Goal: Transaction & Acquisition: Book appointment/travel/reservation

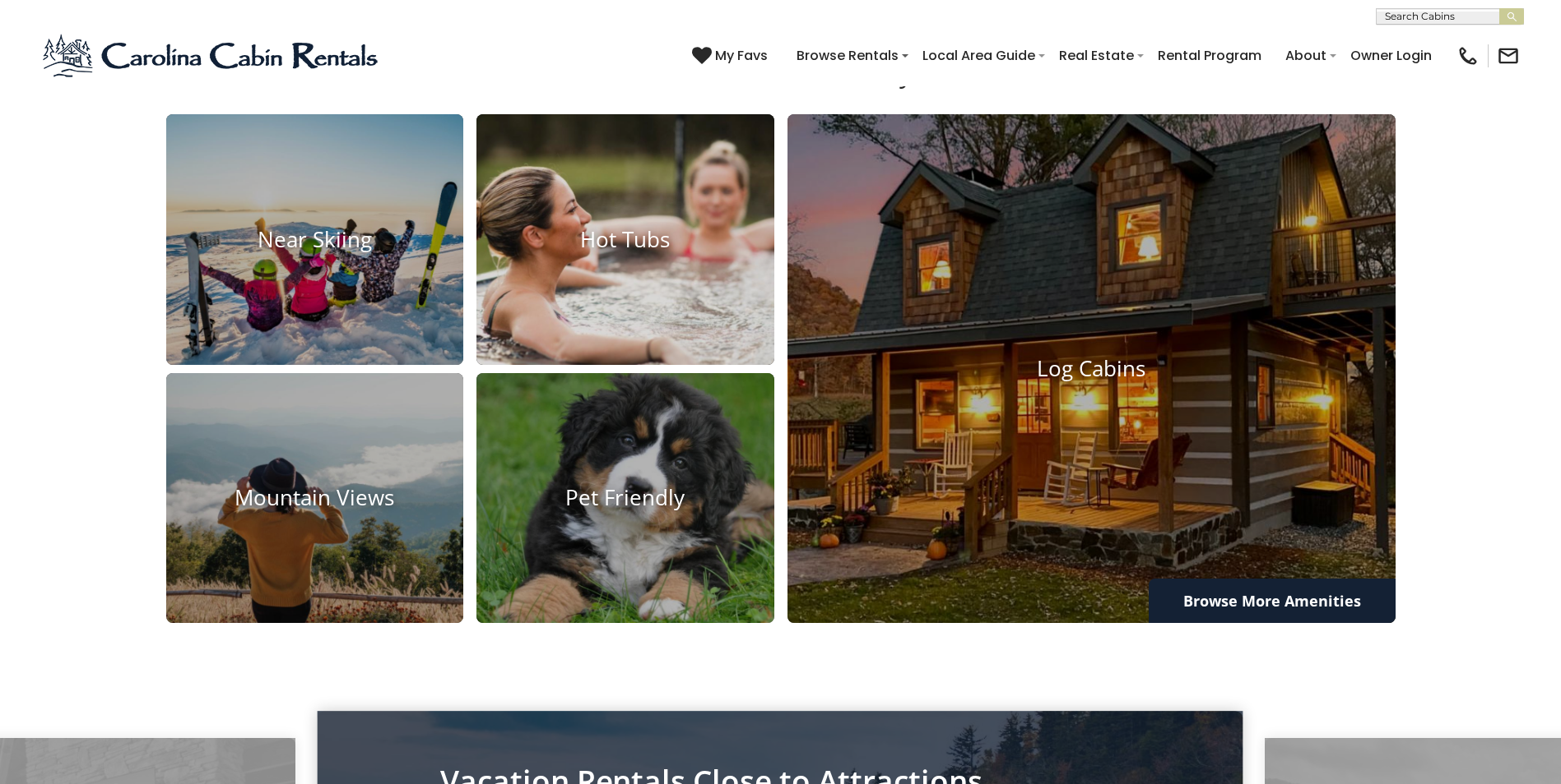
scroll to position [1398, 0]
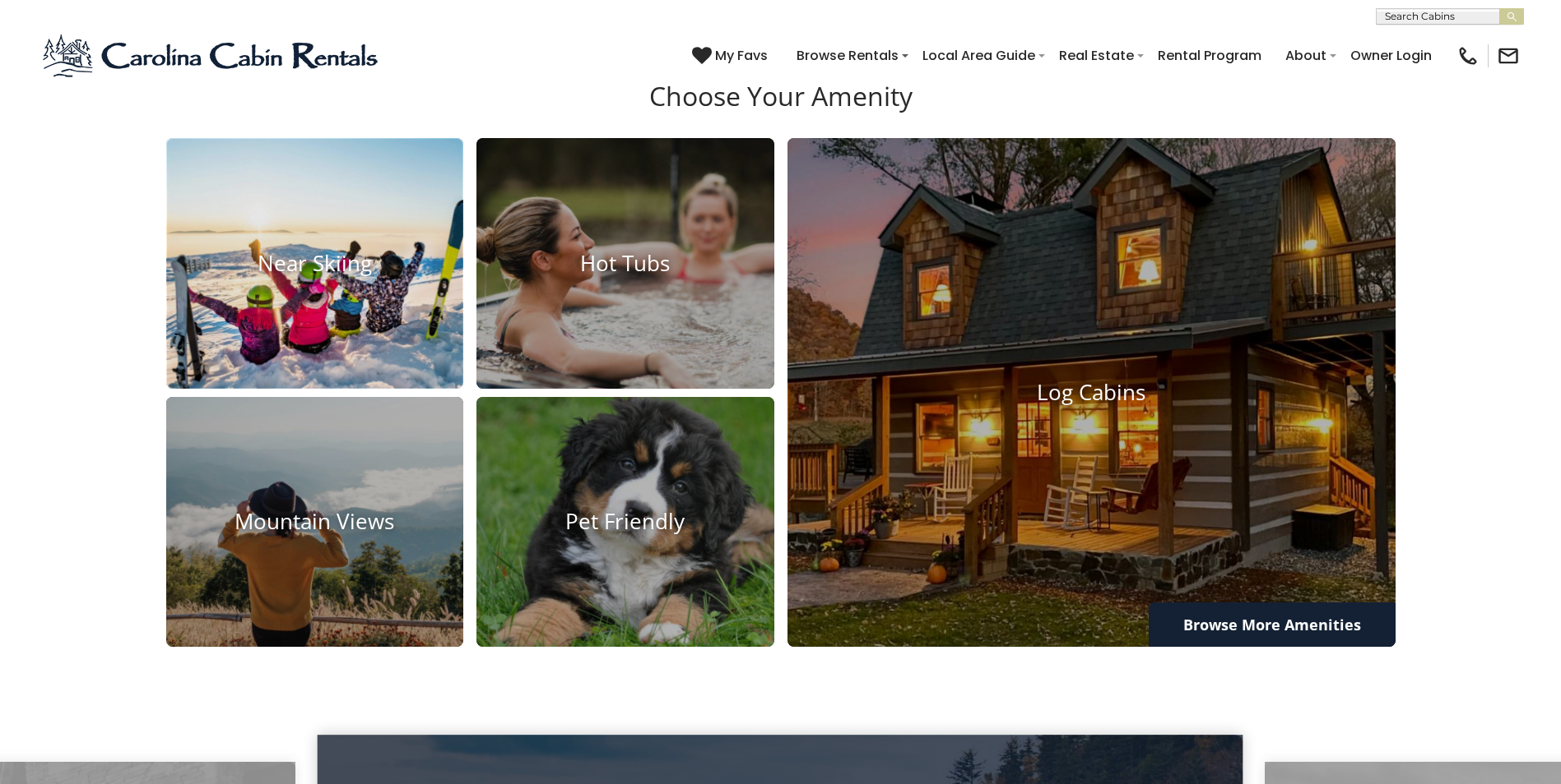
click at [330, 312] on img at bounding box center [314, 263] width 328 height 276
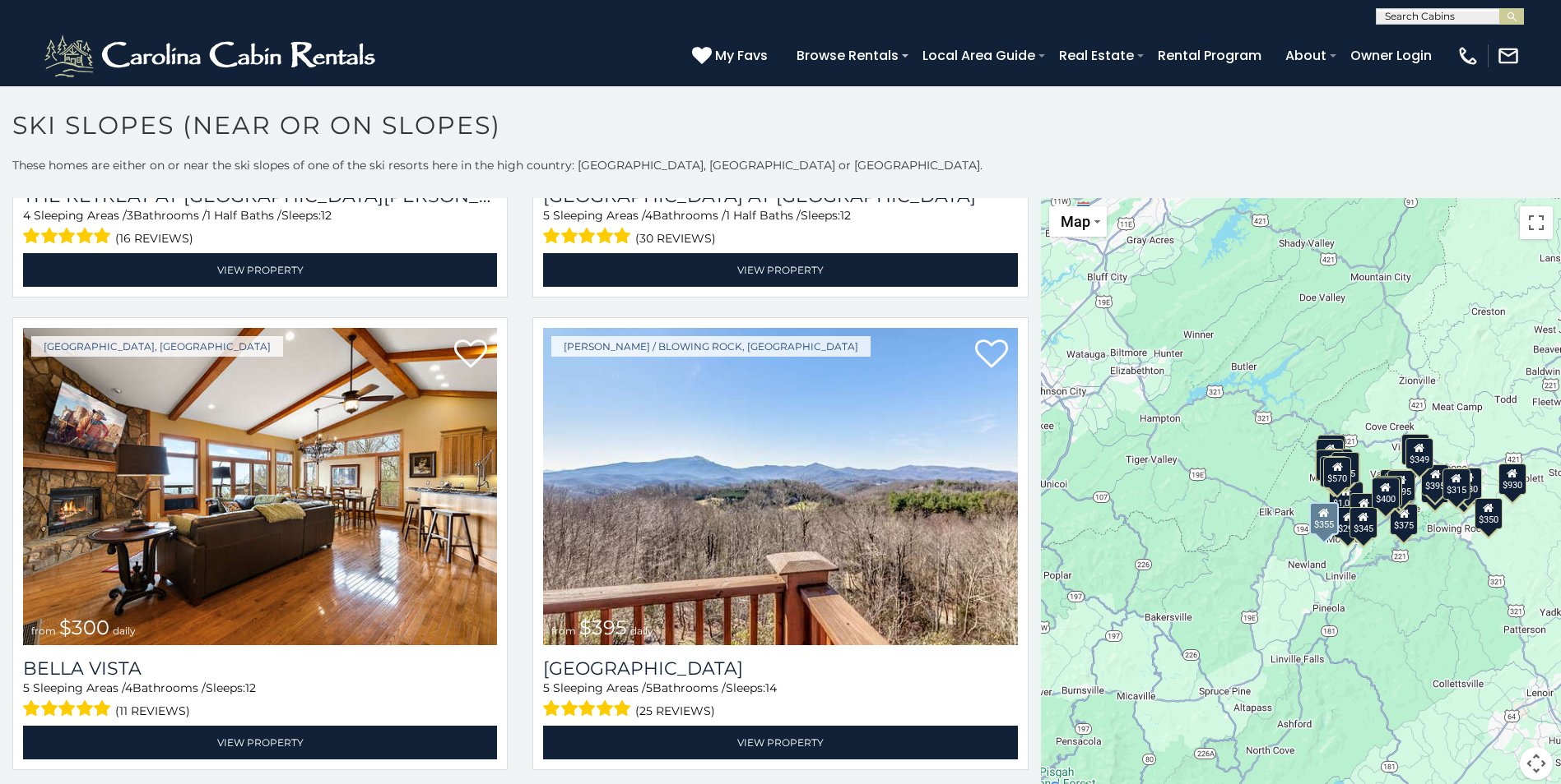
scroll to position [4687, 0]
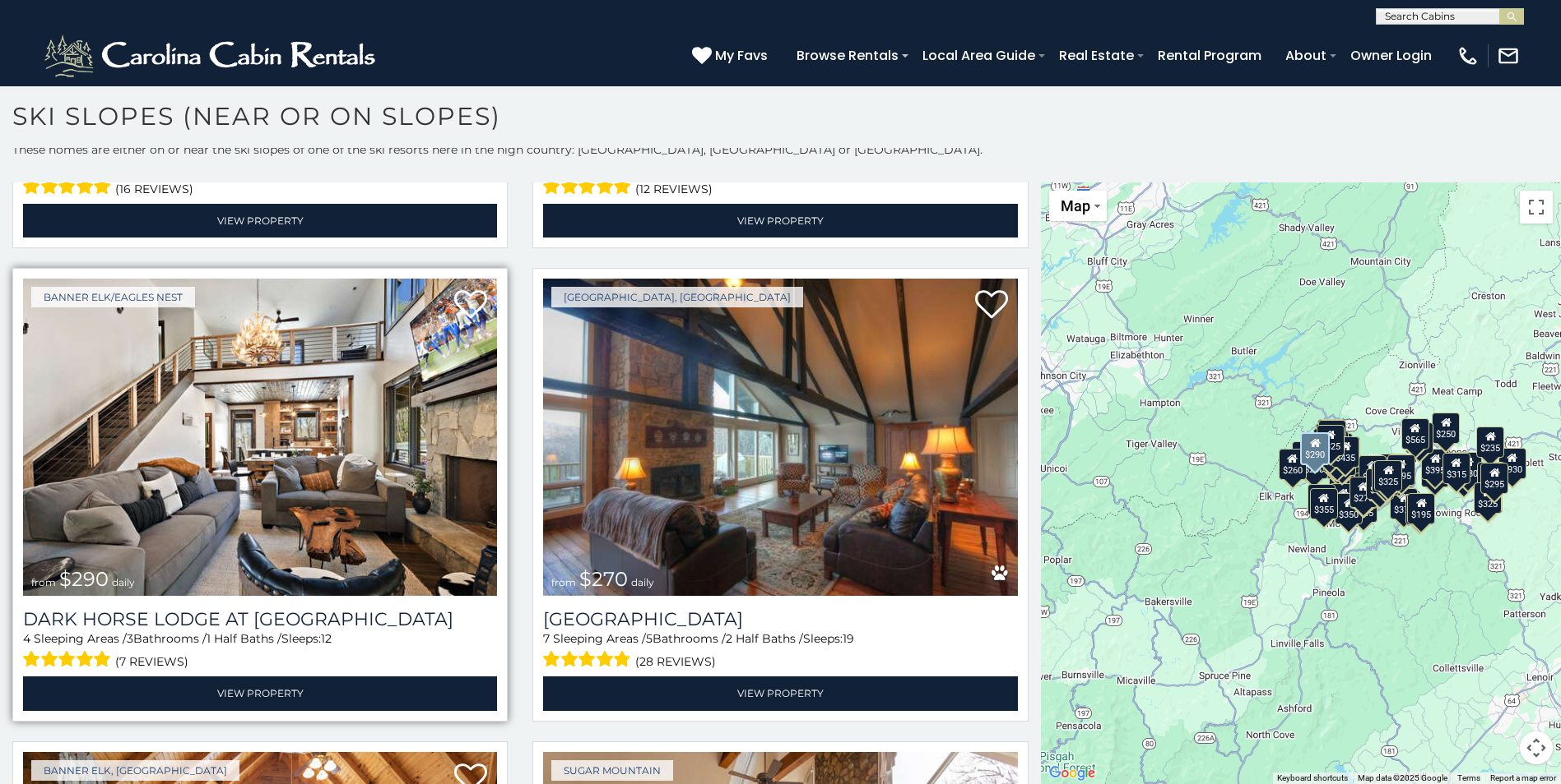
scroll to position [7612, 0]
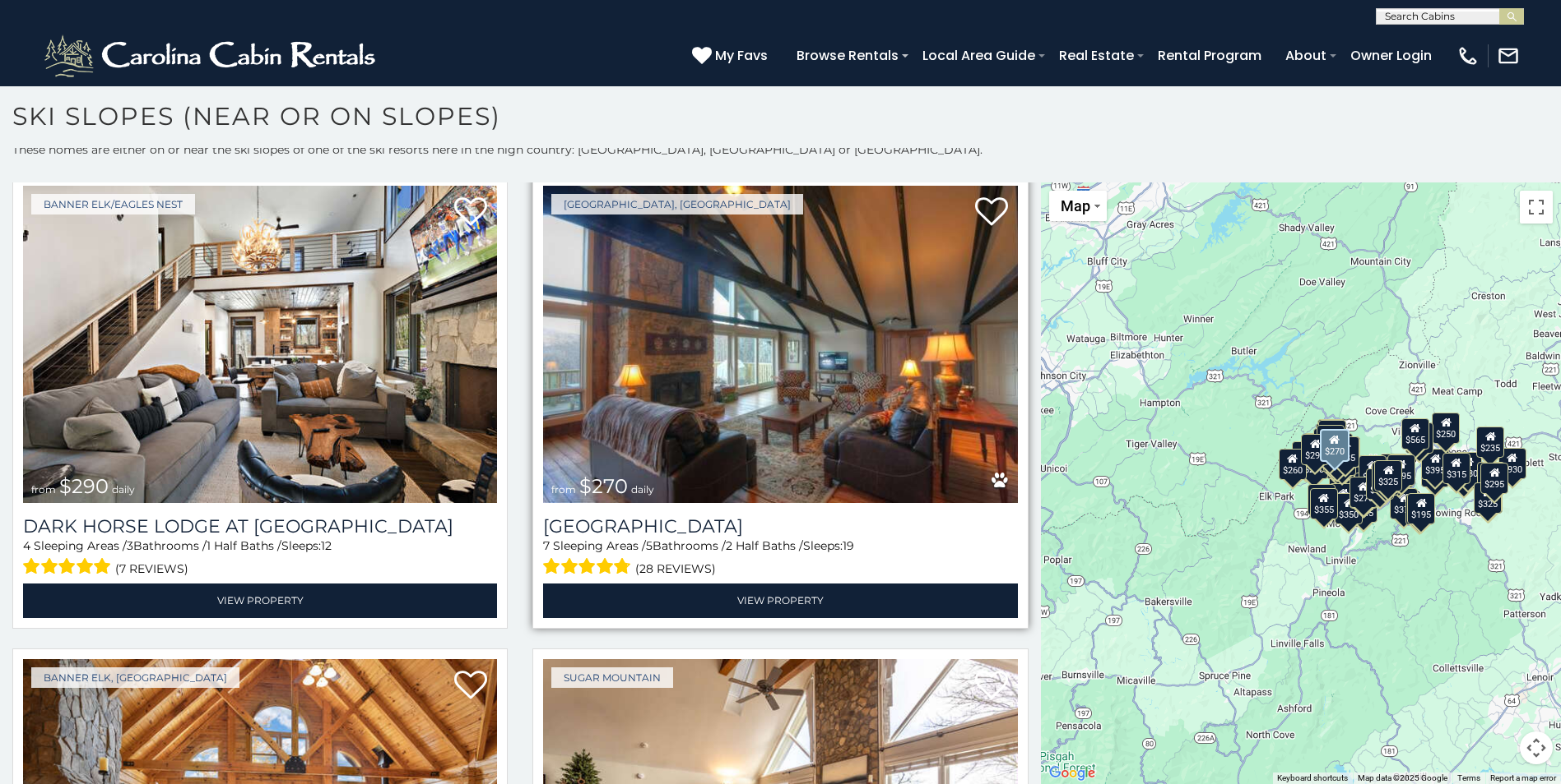
click at [759, 395] on img at bounding box center [779, 344] width 474 height 317
click at [660, 381] on img at bounding box center [779, 344] width 474 height 317
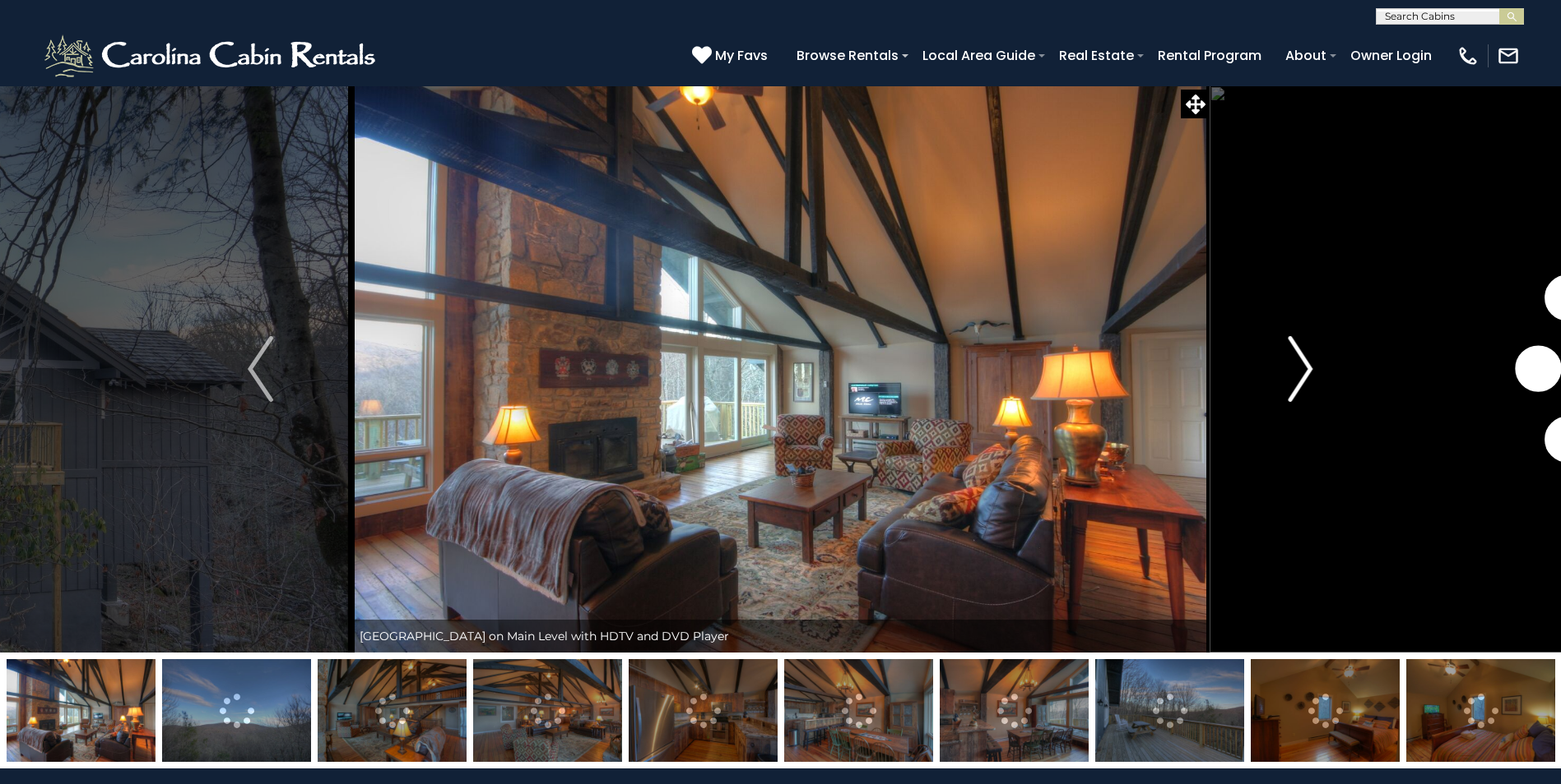
click at [1307, 368] on img "Next" at bounding box center [1299, 369] width 24 height 66
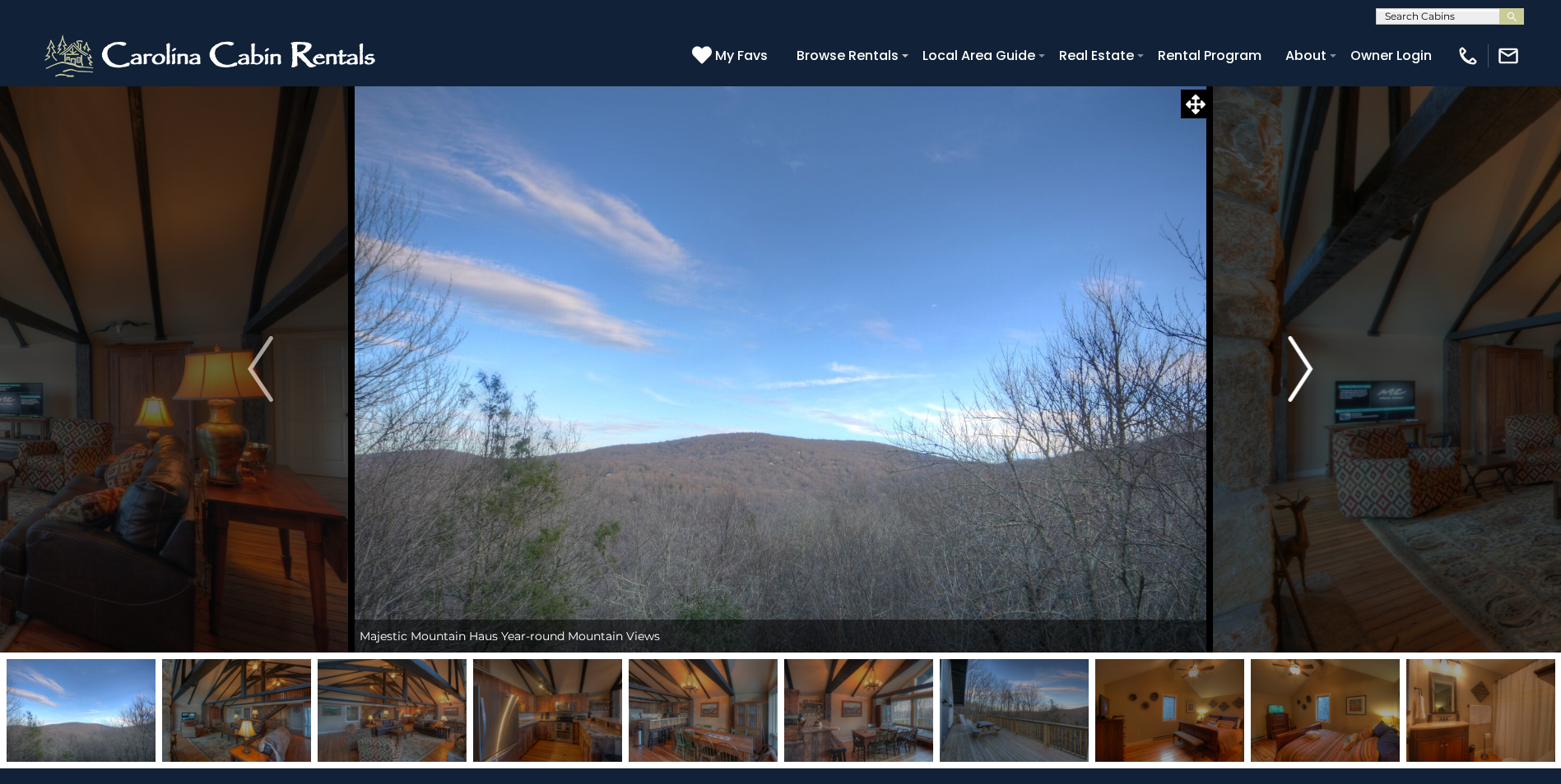
click at [1307, 368] on img "Next" at bounding box center [1299, 369] width 24 height 66
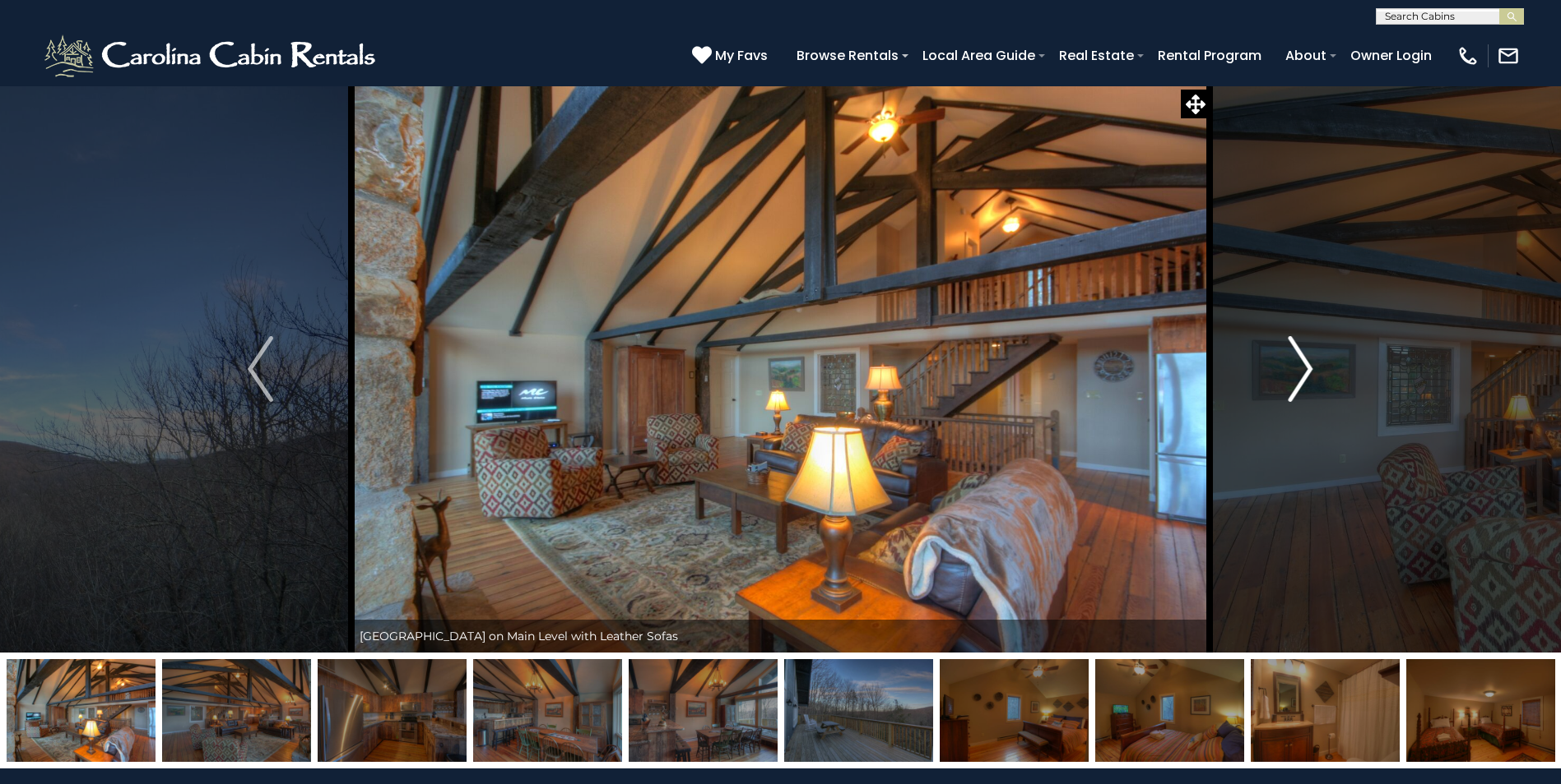
click at [1307, 368] on img "Next" at bounding box center [1299, 369] width 24 height 66
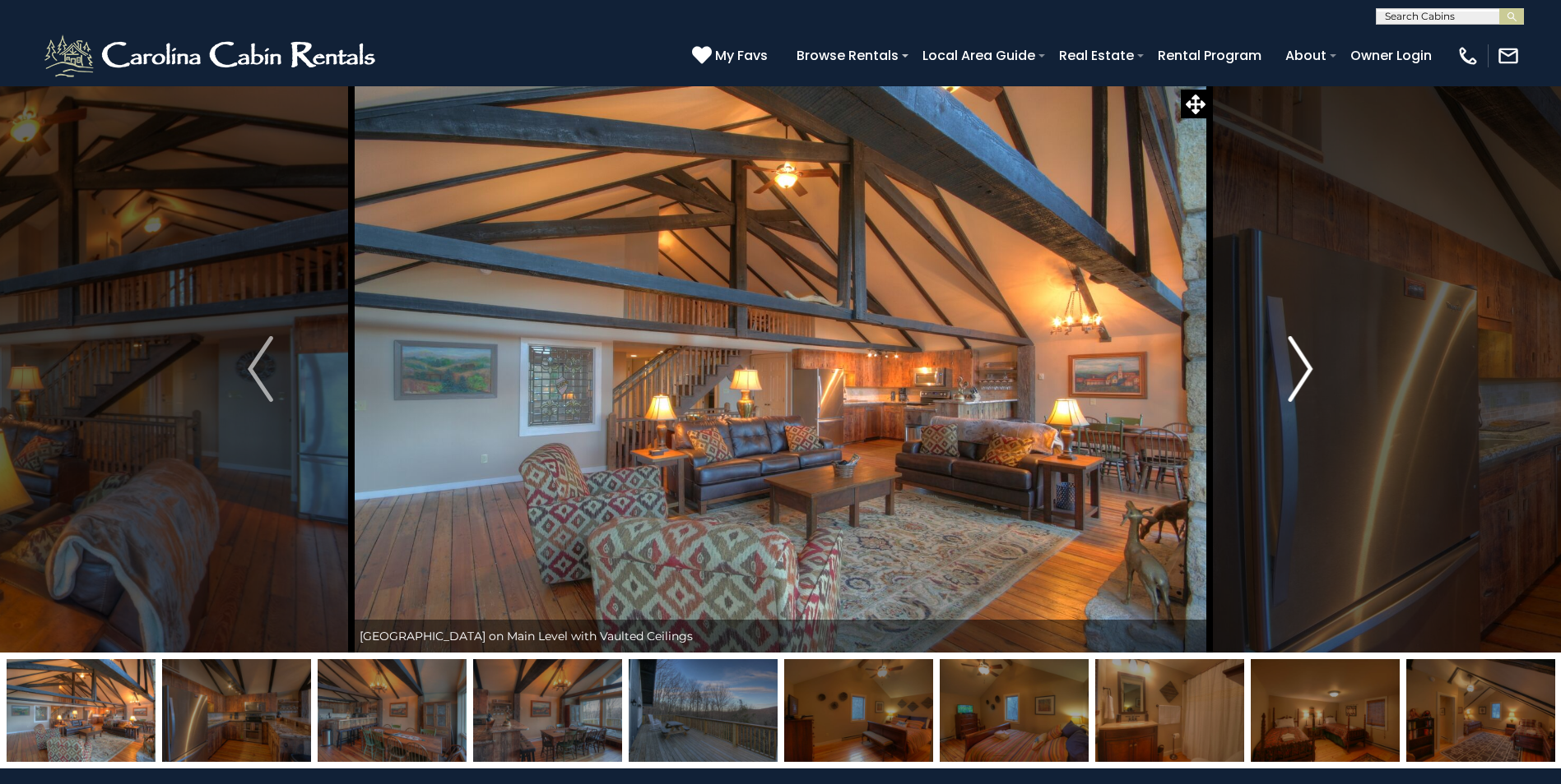
click at [1307, 368] on img "Next" at bounding box center [1299, 369] width 24 height 66
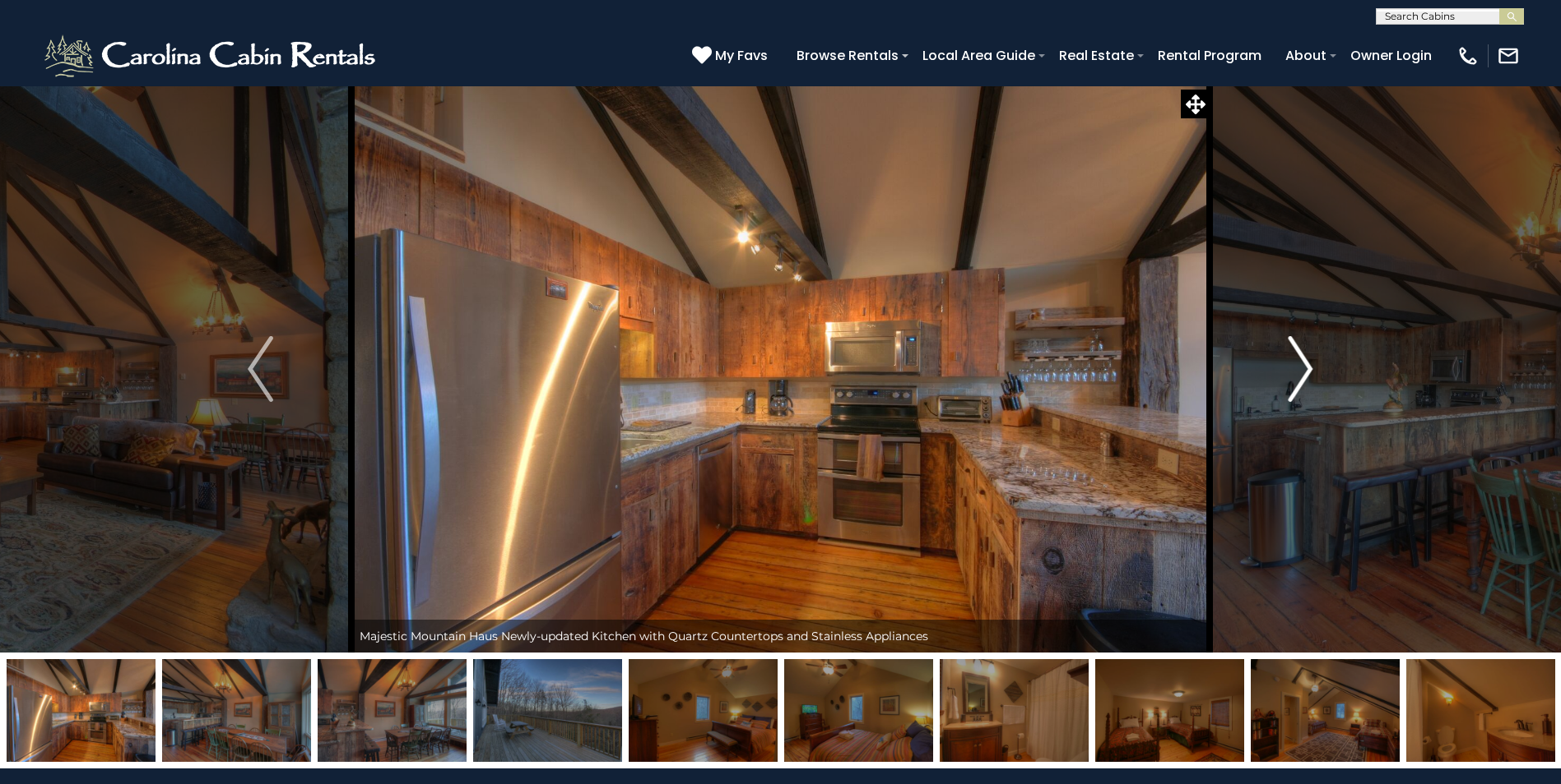
click at [1307, 368] on img "Next" at bounding box center [1299, 369] width 24 height 66
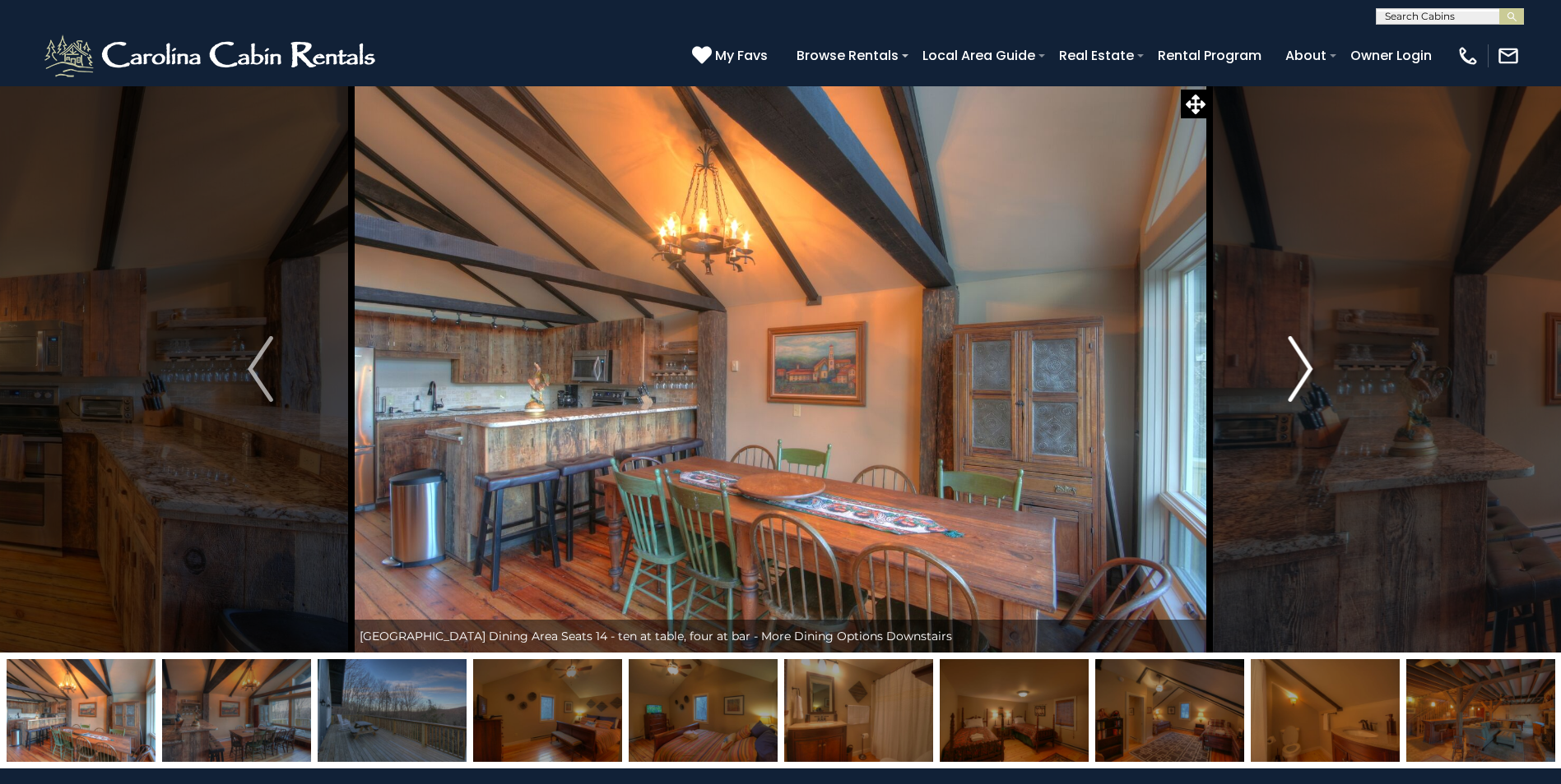
click at [1307, 368] on img "Next" at bounding box center [1299, 369] width 24 height 66
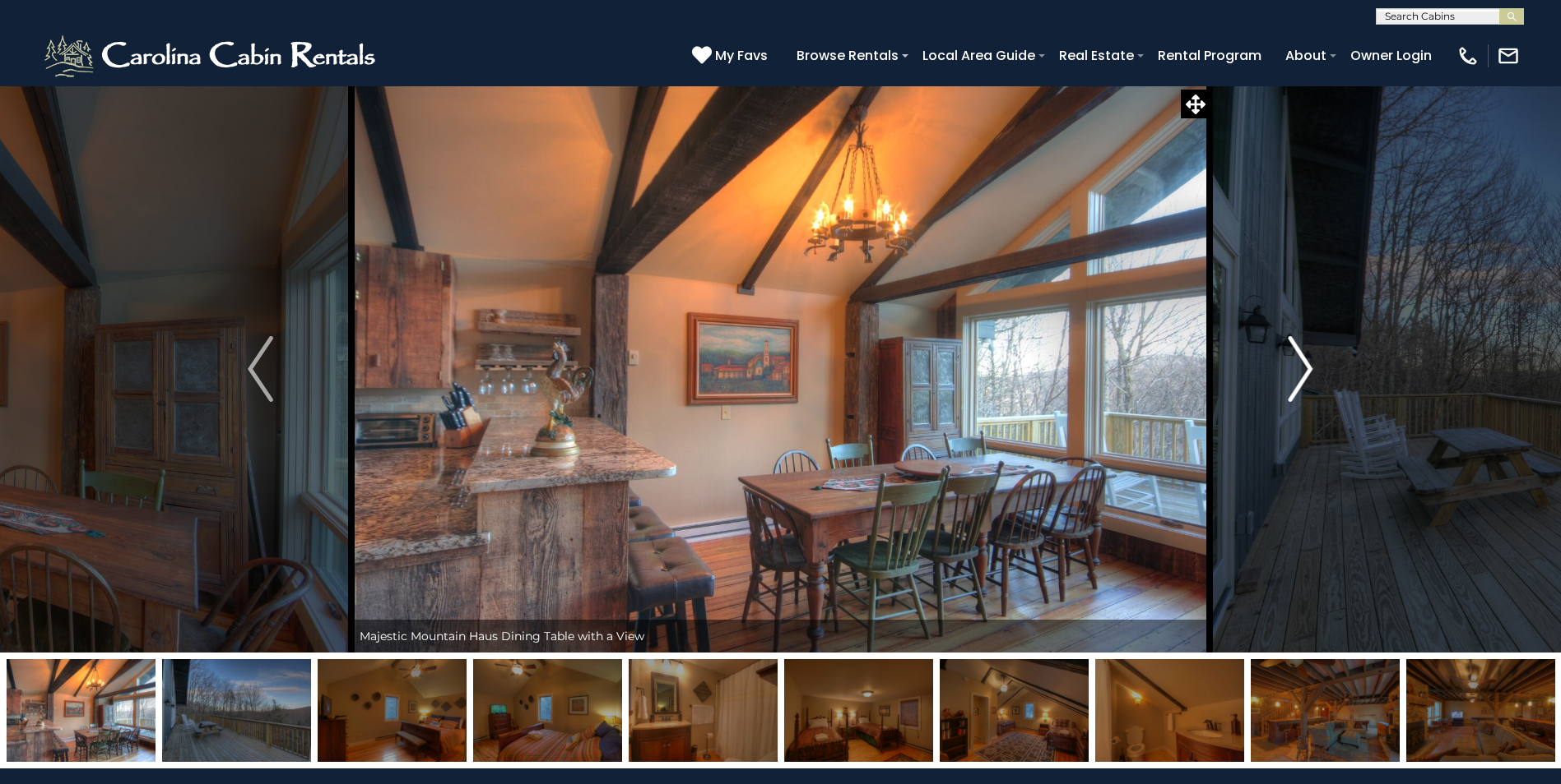
click at [1307, 368] on img "Next" at bounding box center [1299, 369] width 24 height 66
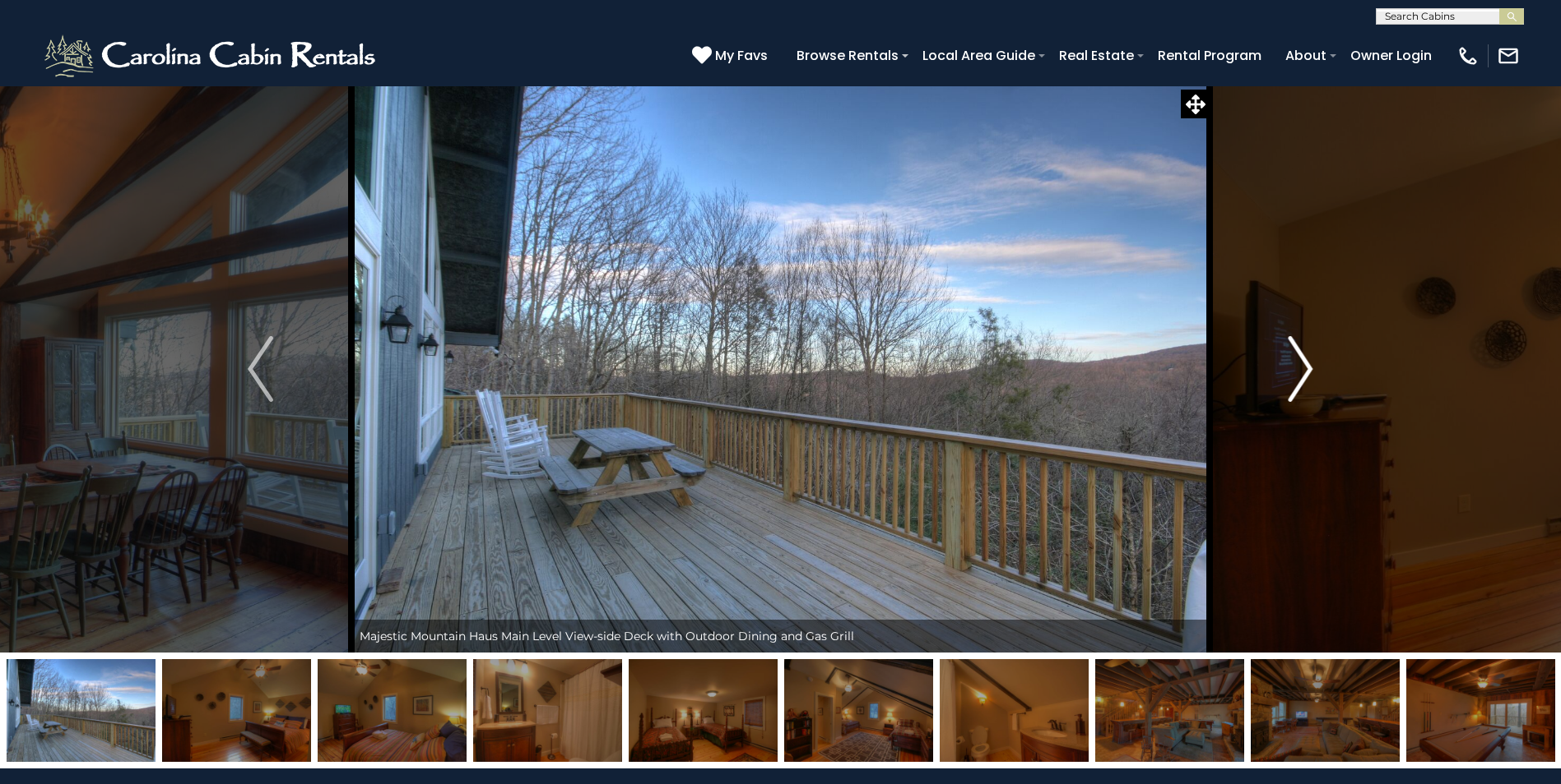
click at [1307, 368] on img "Next" at bounding box center [1299, 369] width 24 height 66
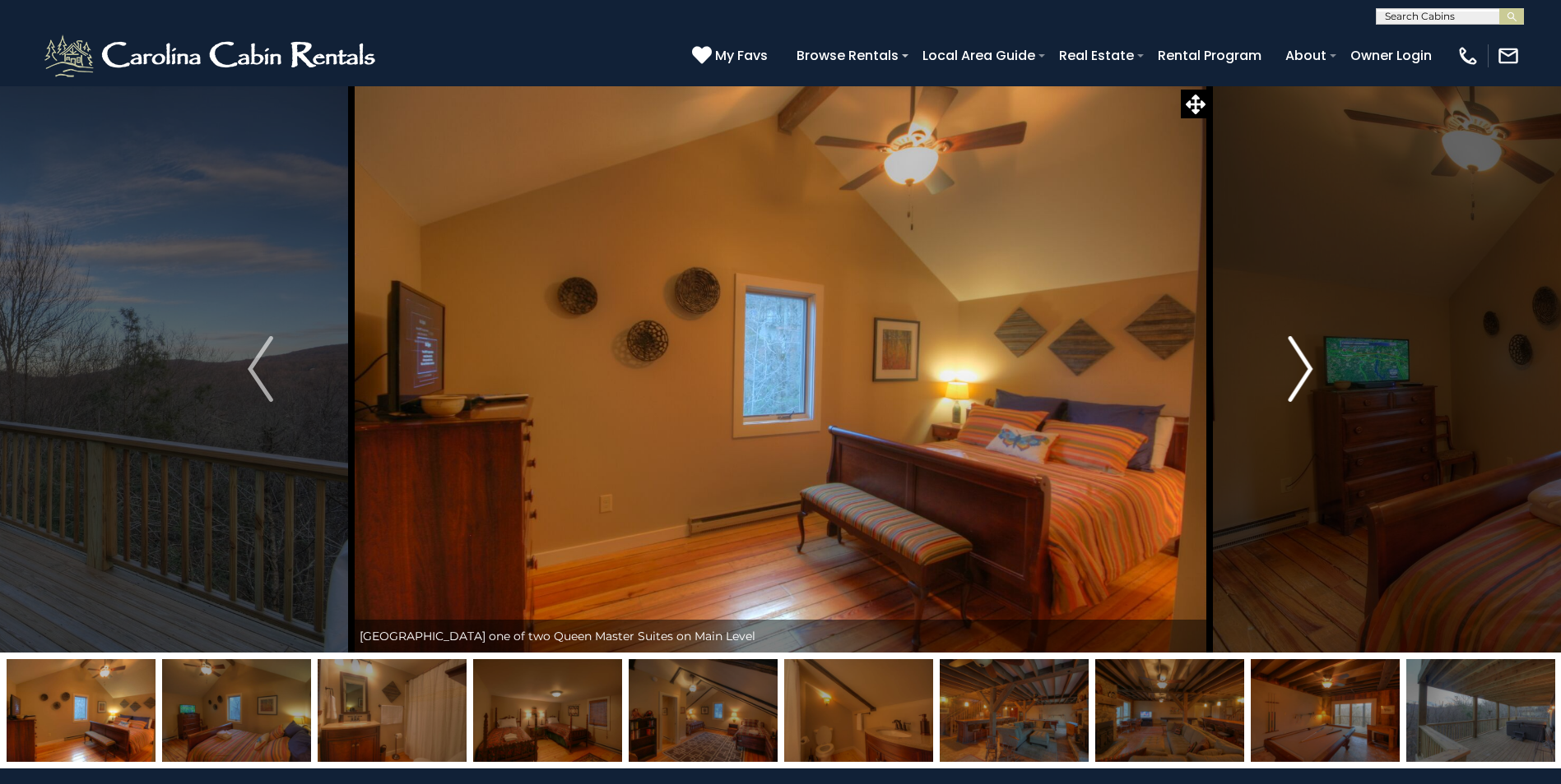
click at [1307, 368] on img "Next" at bounding box center [1299, 369] width 24 height 66
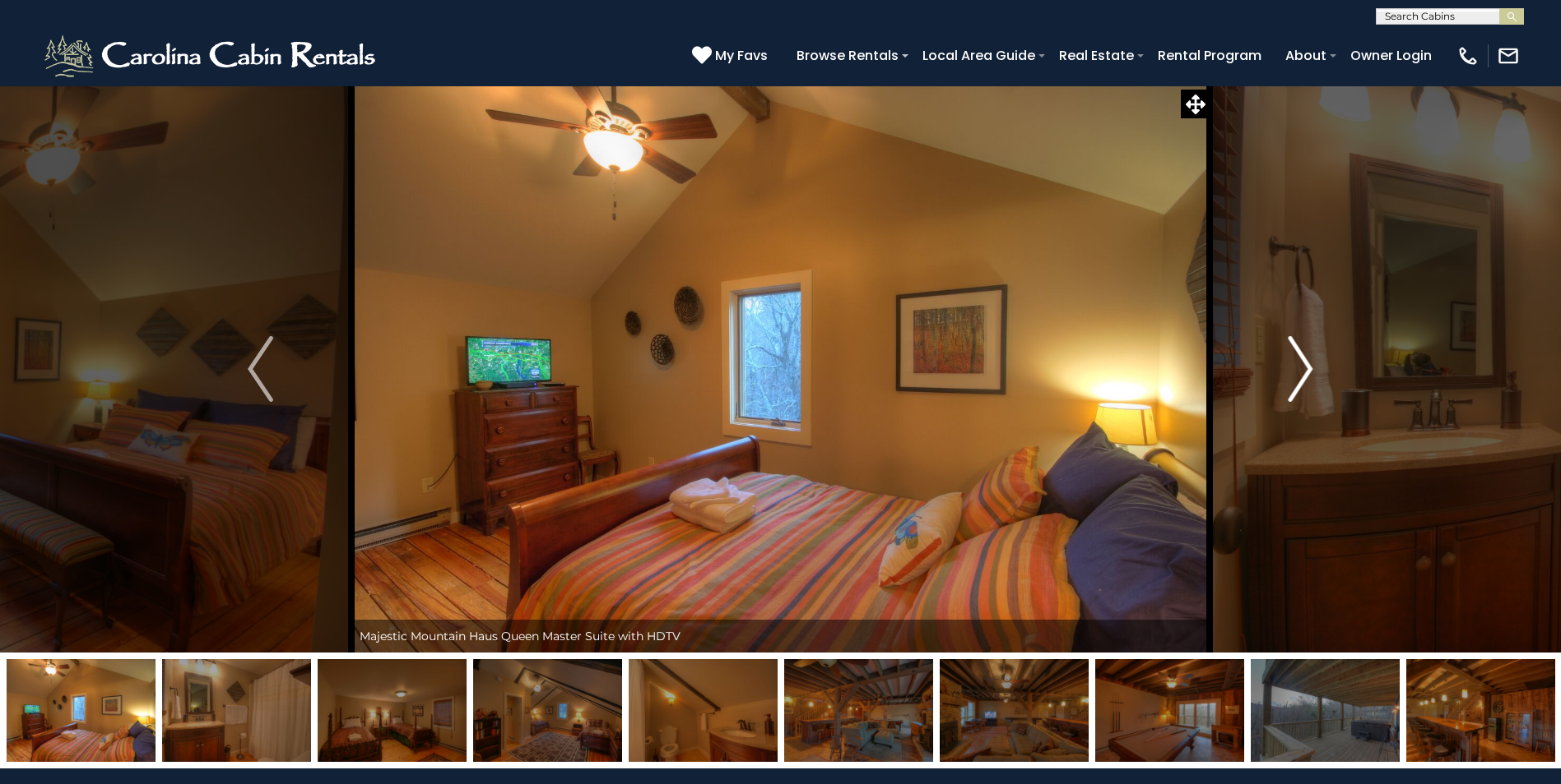
click at [1307, 368] on img "Next" at bounding box center [1299, 369] width 24 height 66
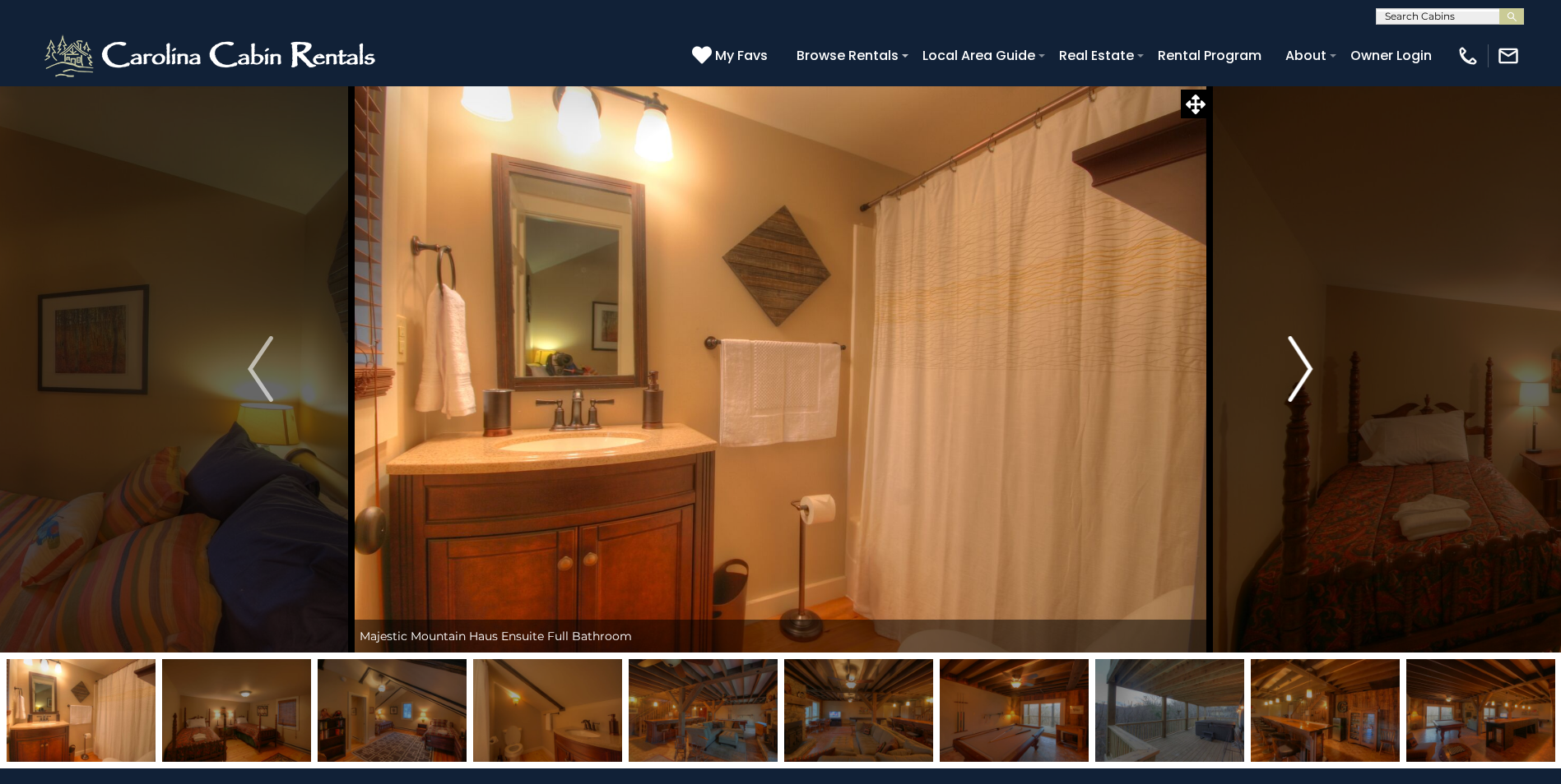
click at [1307, 368] on img "Next" at bounding box center [1299, 369] width 24 height 66
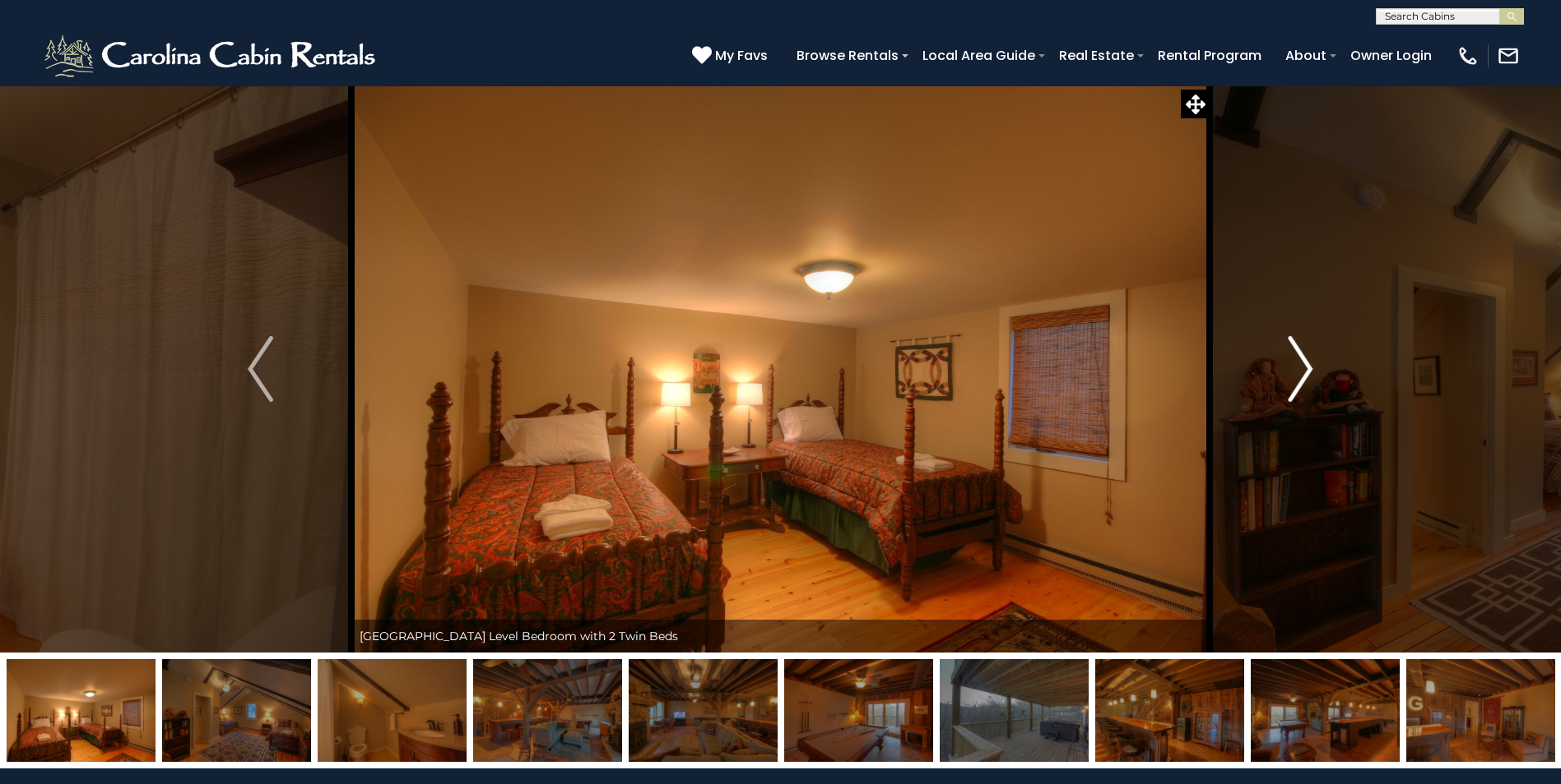
click at [1307, 368] on img "Next" at bounding box center [1299, 369] width 24 height 66
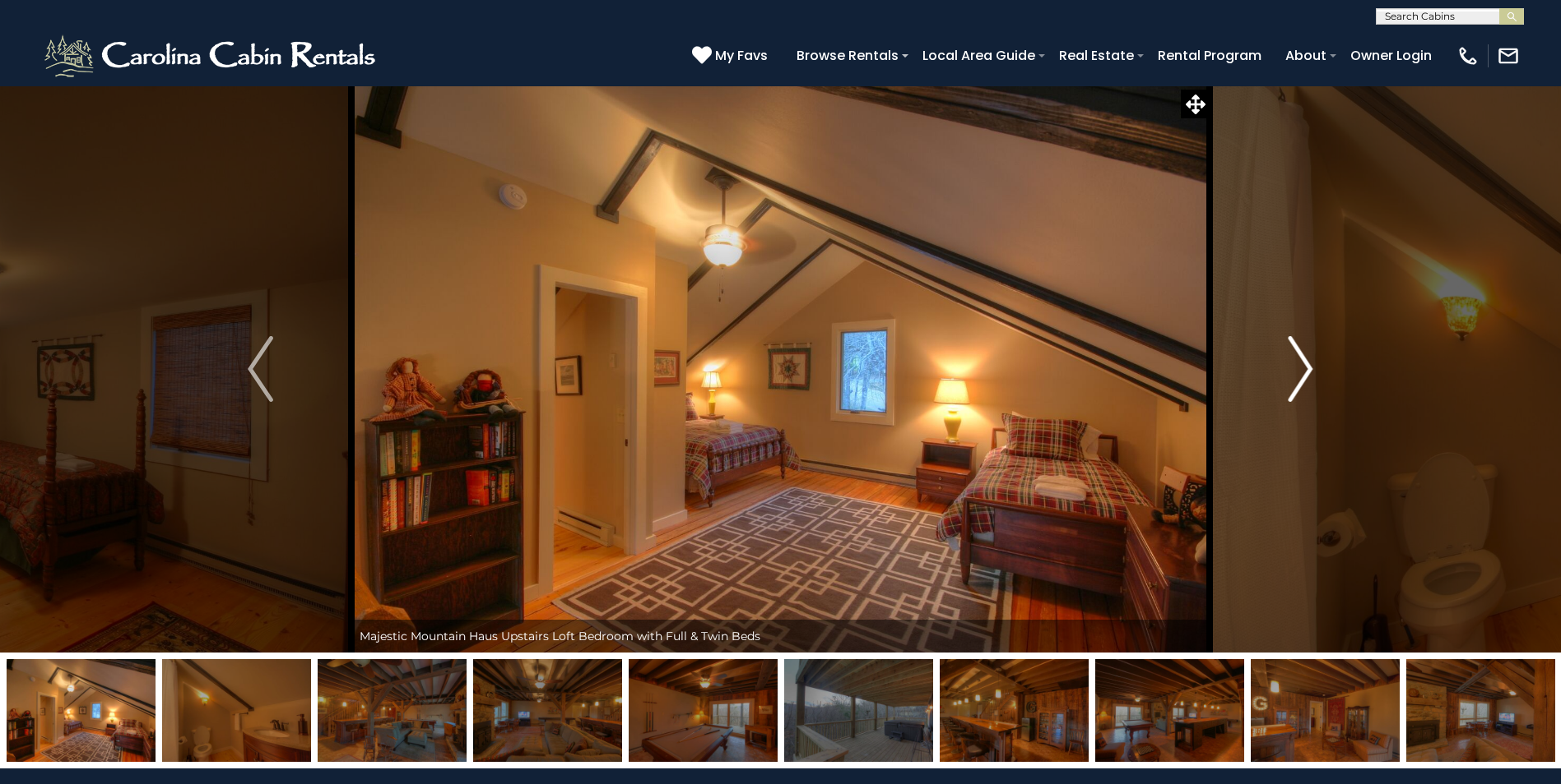
click at [1307, 368] on img "Next" at bounding box center [1299, 369] width 24 height 66
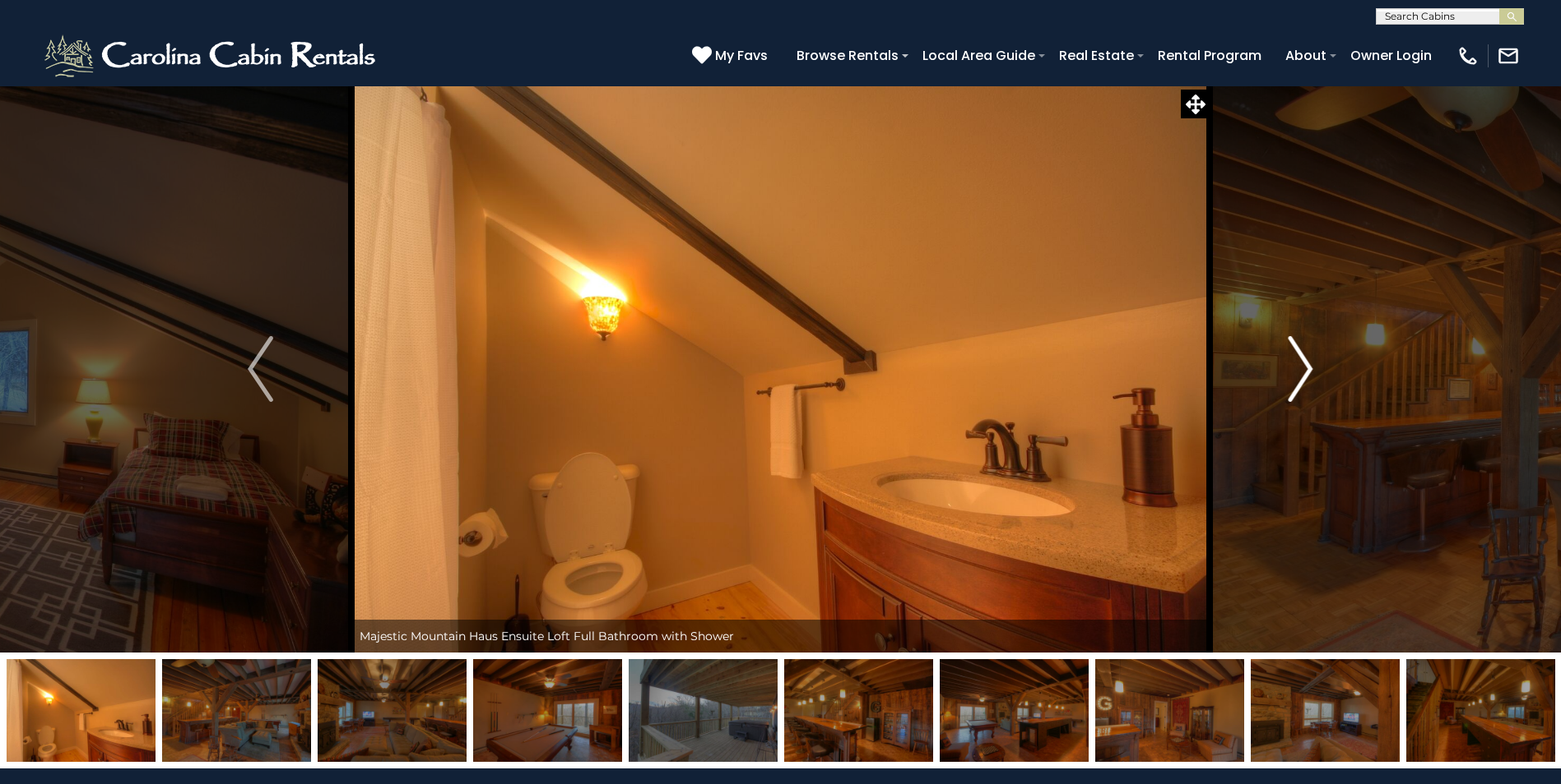
click at [1307, 368] on img "Next" at bounding box center [1299, 369] width 24 height 66
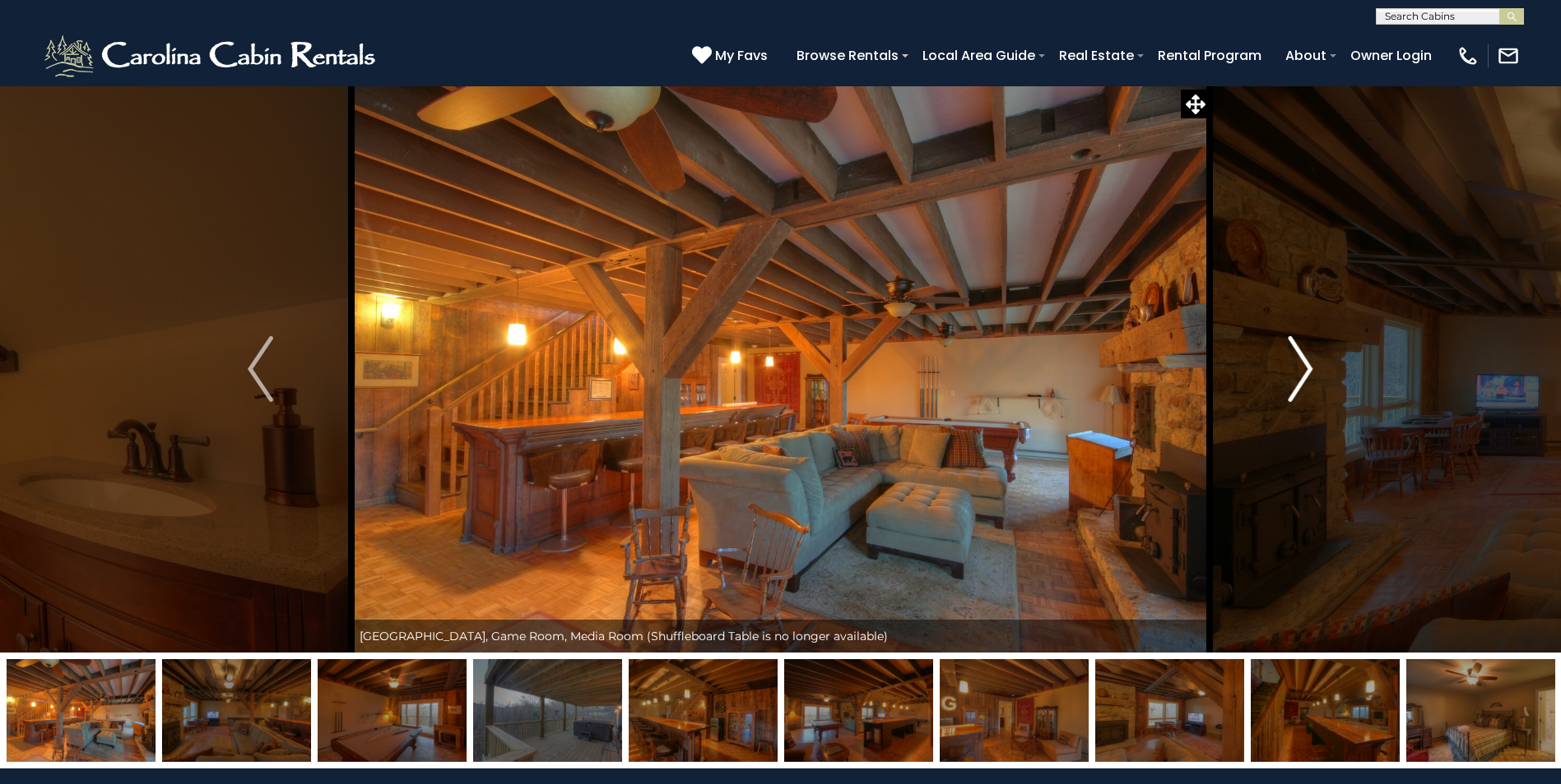
click at [1307, 368] on img "Next" at bounding box center [1299, 369] width 24 height 66
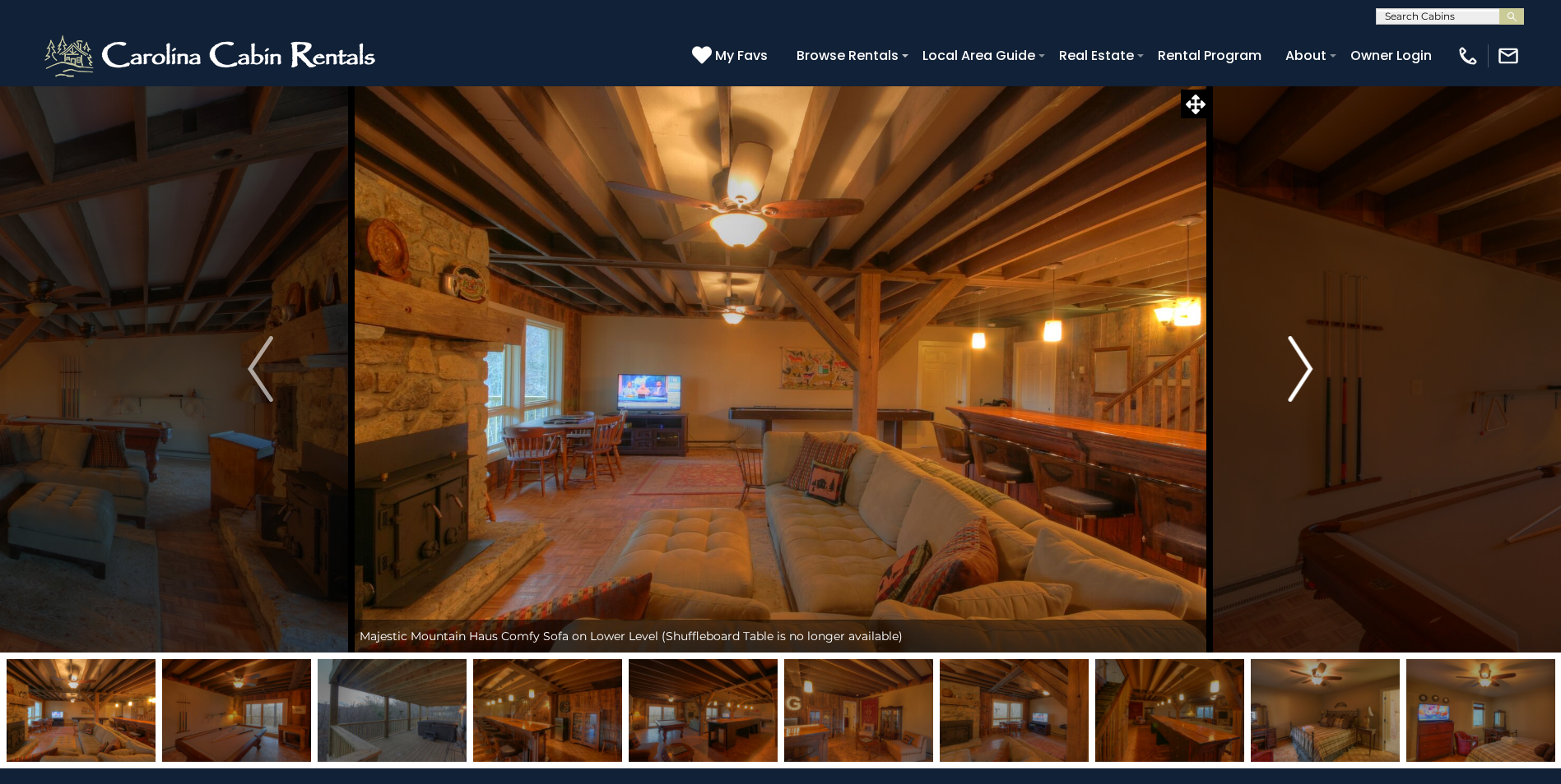
click at [1307, 368] on img "Next" at bounding box center [1299, 369] width 24 height 66
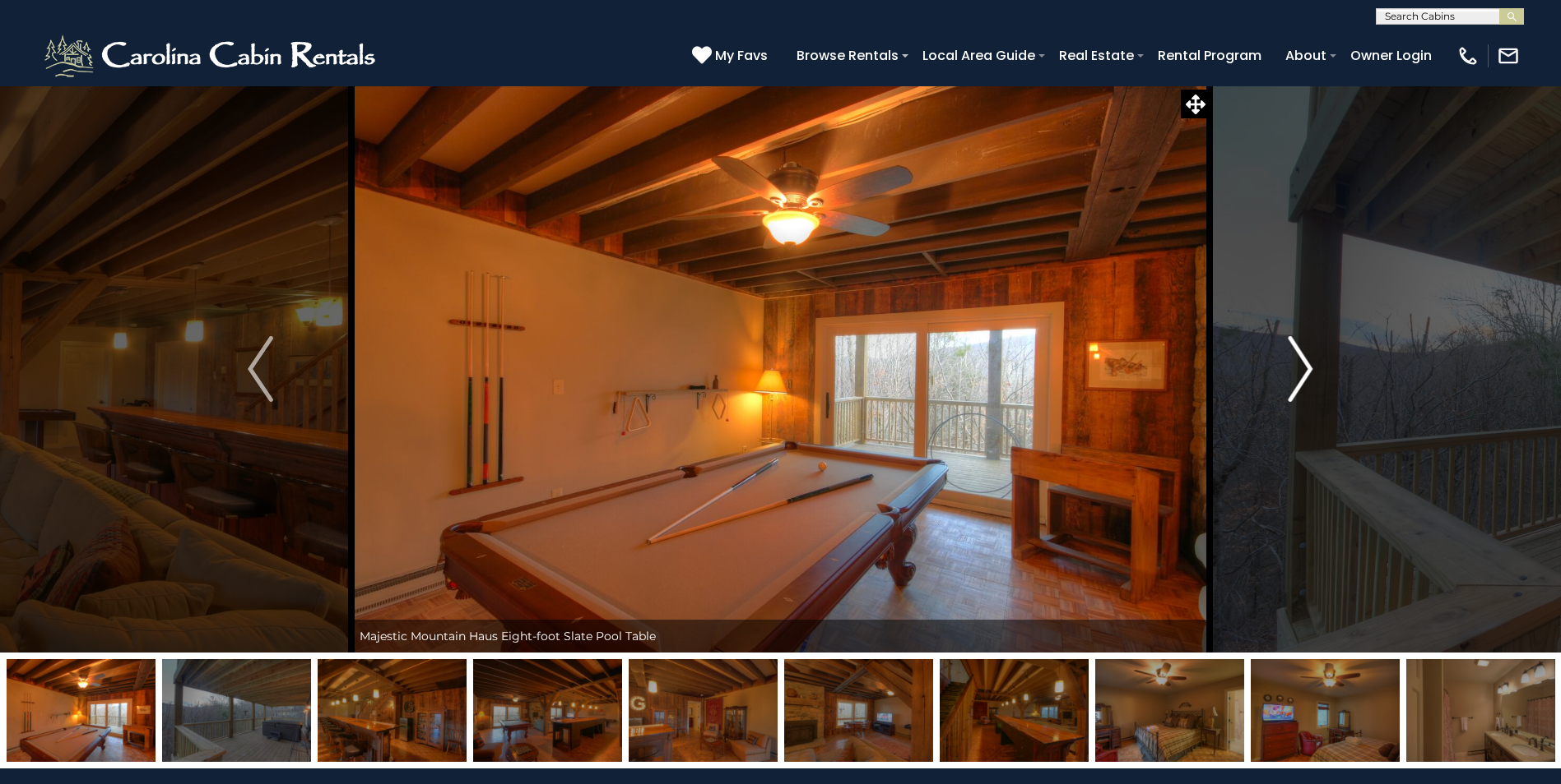
click at [1307, 368] on img "Next" at bounding box center [1299, 369] width 24 height 66
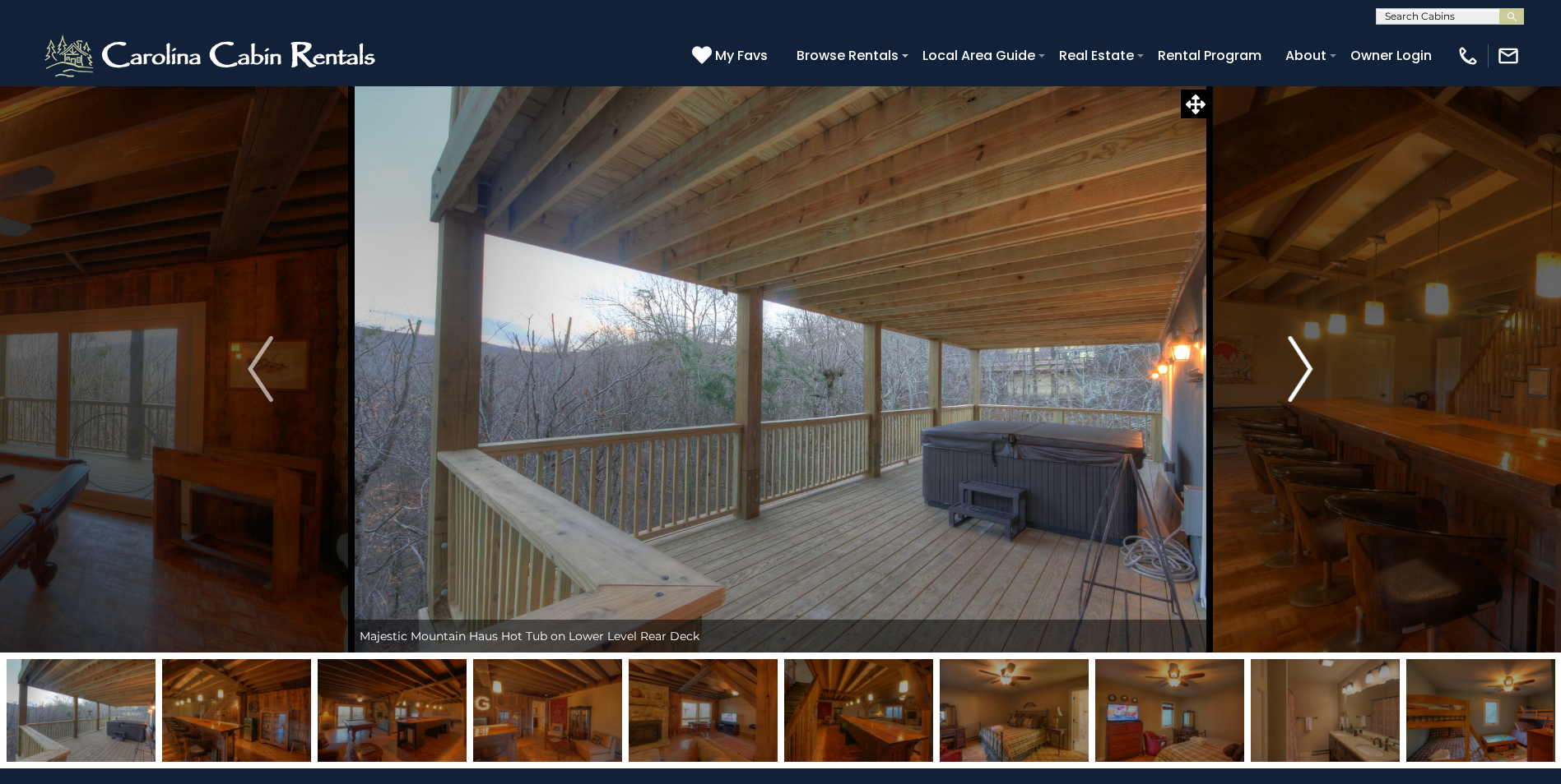
click at [1307, 368] on img "Next" at bounding box center [1299, 369] width 24 height 66
